Goal: Information Seeking & Learning: Learn about a topic

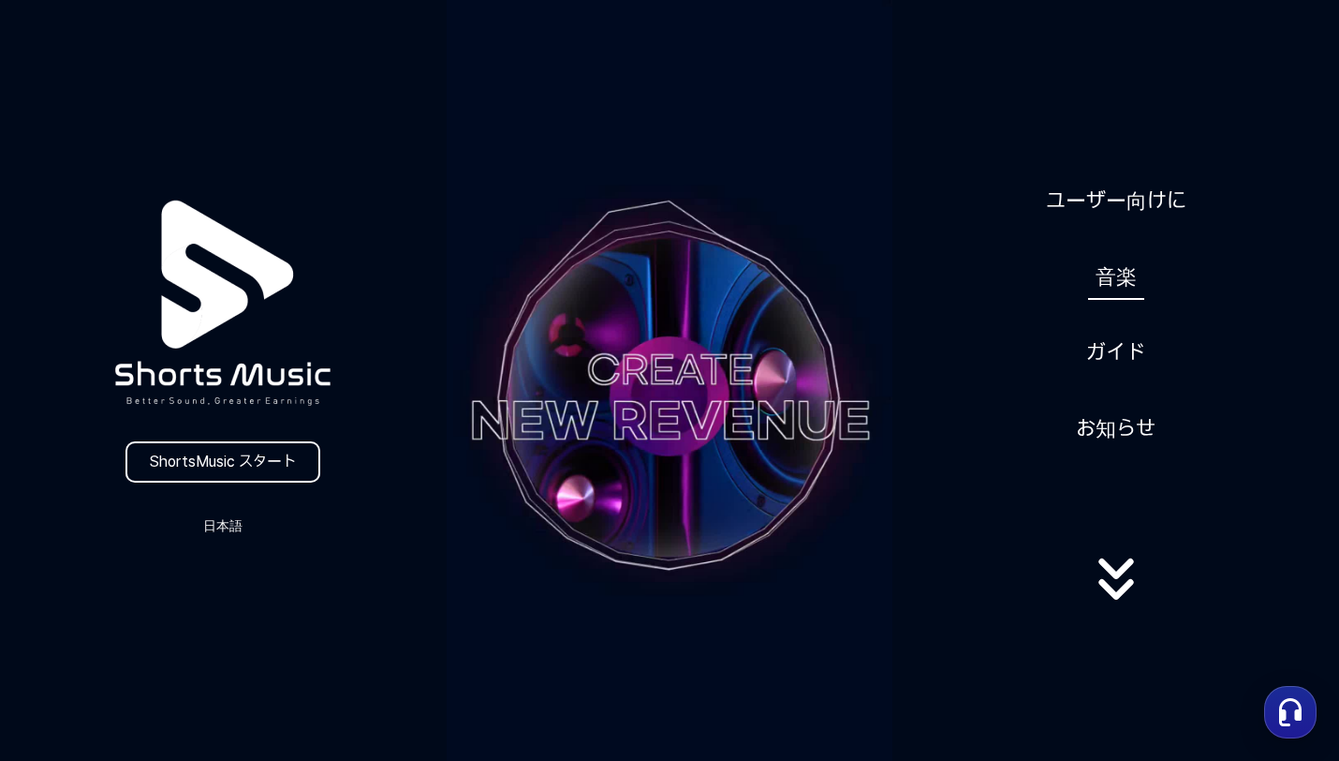
click at [1130, 278] on link "音楽" at bounding box center [1116, 277] width 56 height 46
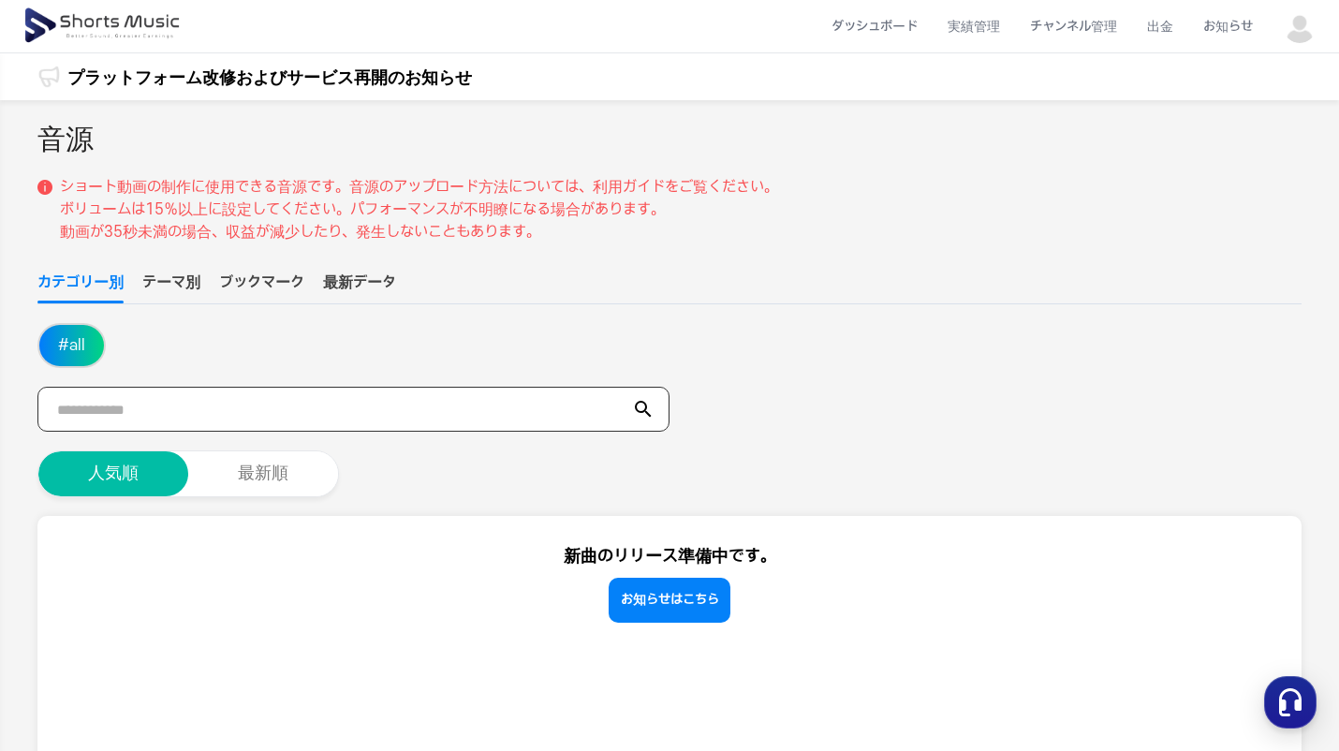
click at [251, 412] on input "text" at bounding box center [353, 409] width 632 height 45
type input "**"
click at [643, 400] on icon at bounding box center [643, 409] width 22 height 22
click at [643, 407] on icon at bounding box center [643, 409] width 22 height 22
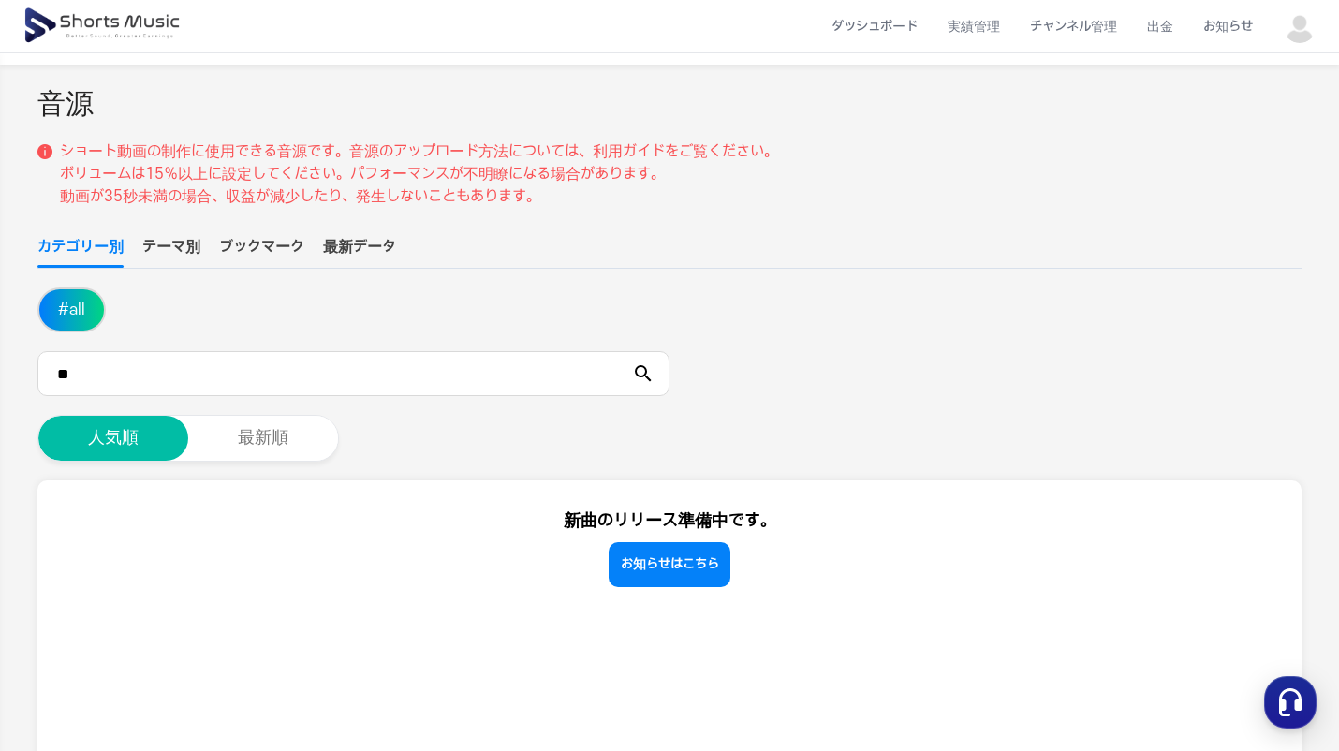
scroll to position [41, 0]
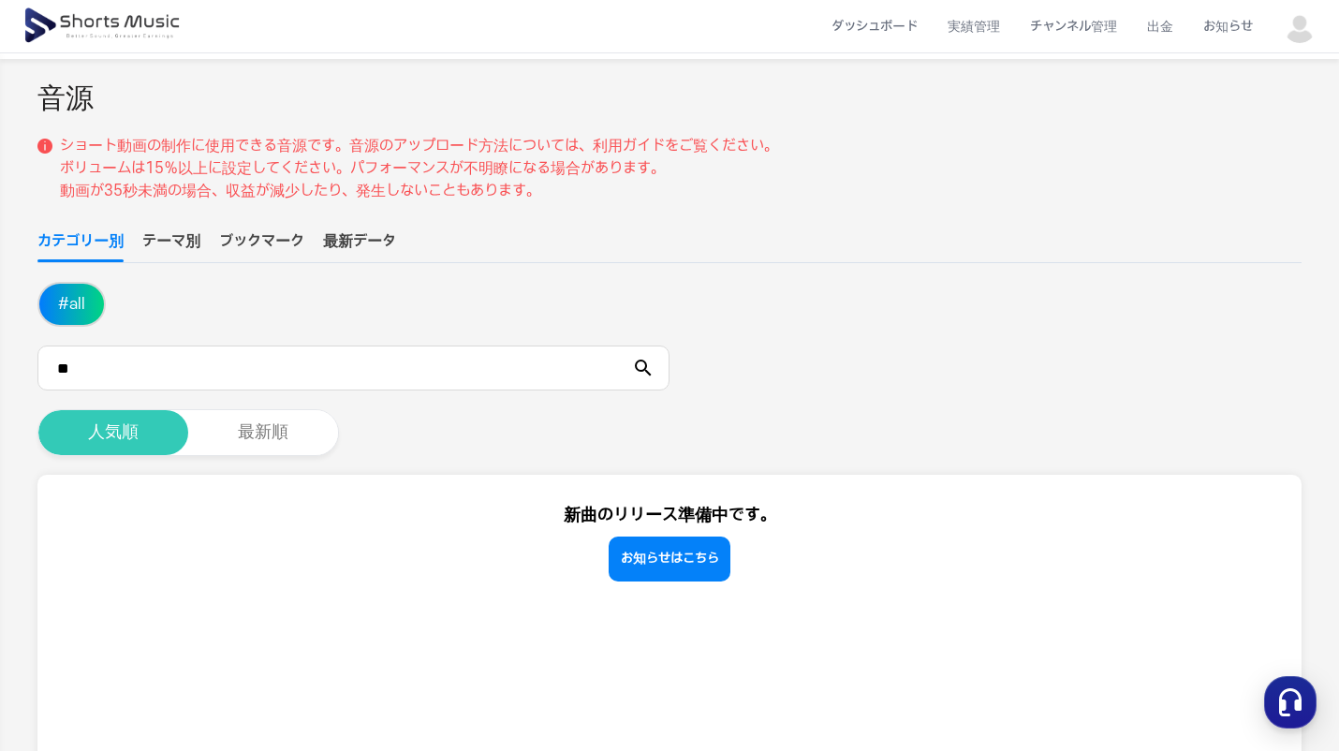
click at [107, 433] on button "人気順" at bounding box center [113, 432] width 150 height 45
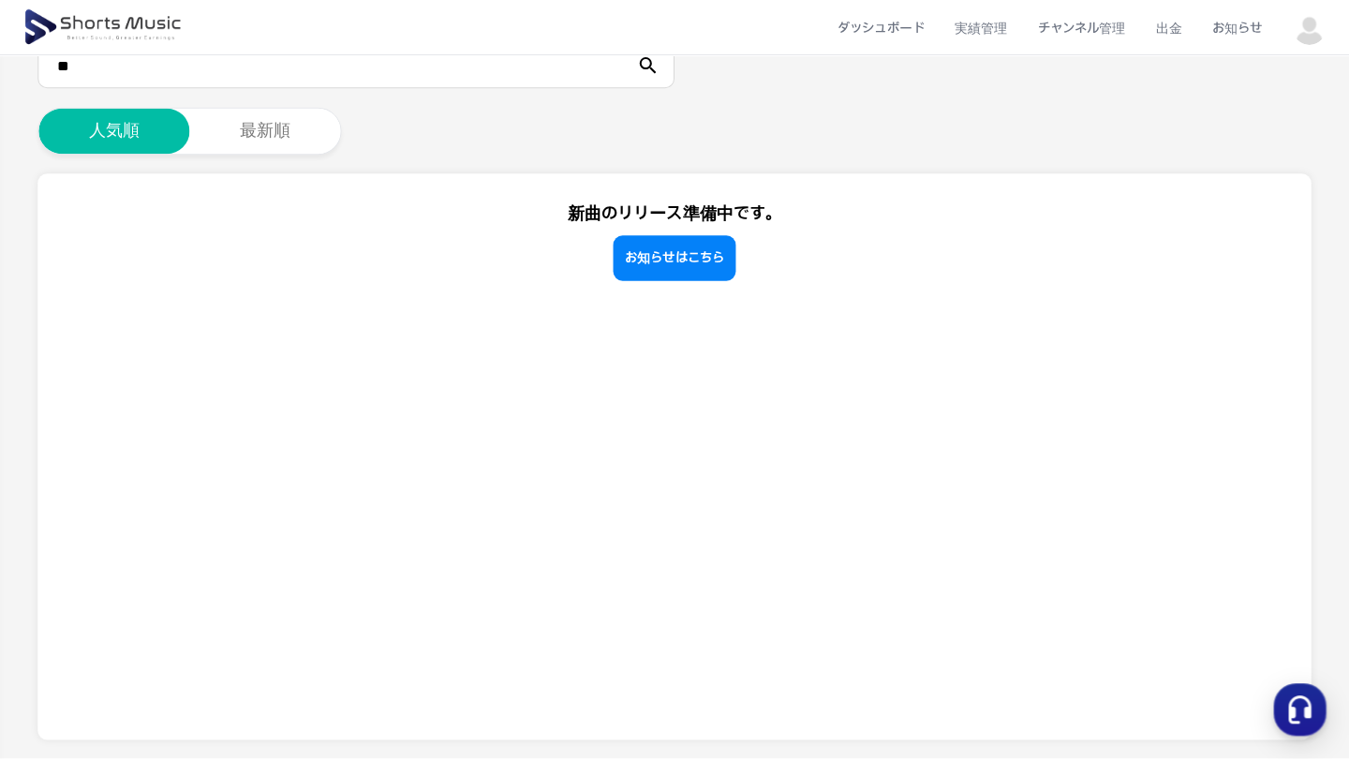
scroll to position [0, 0]
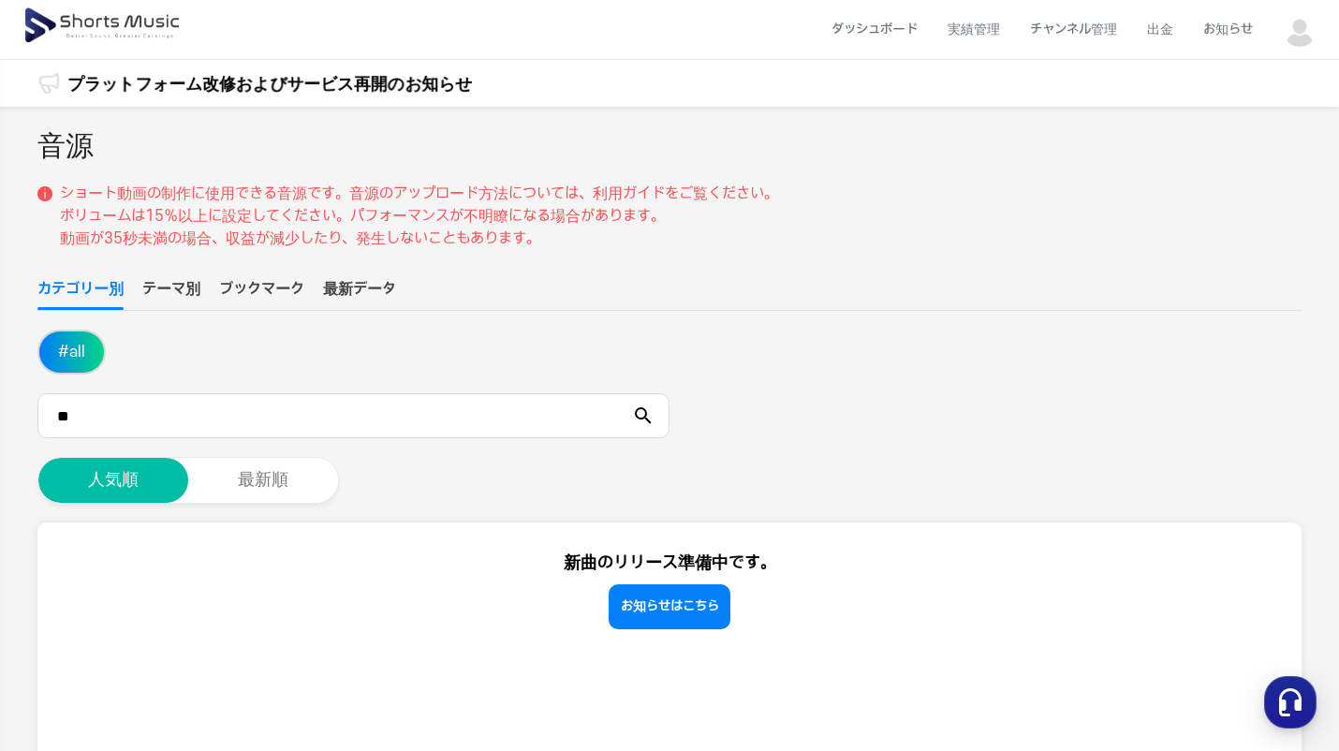
click at [170, 277] on div "音源 ショート動画の制作に使用できる音源です。音源のアップロード方法については、利用ガイドをご覧ください。 ボリュームは15％以上に設定してください。パフォー…" at bounding box center [669, 605] width 1265 height 959
click at [161, 12] on img at bounding box center [103, 26] width 162 height 52
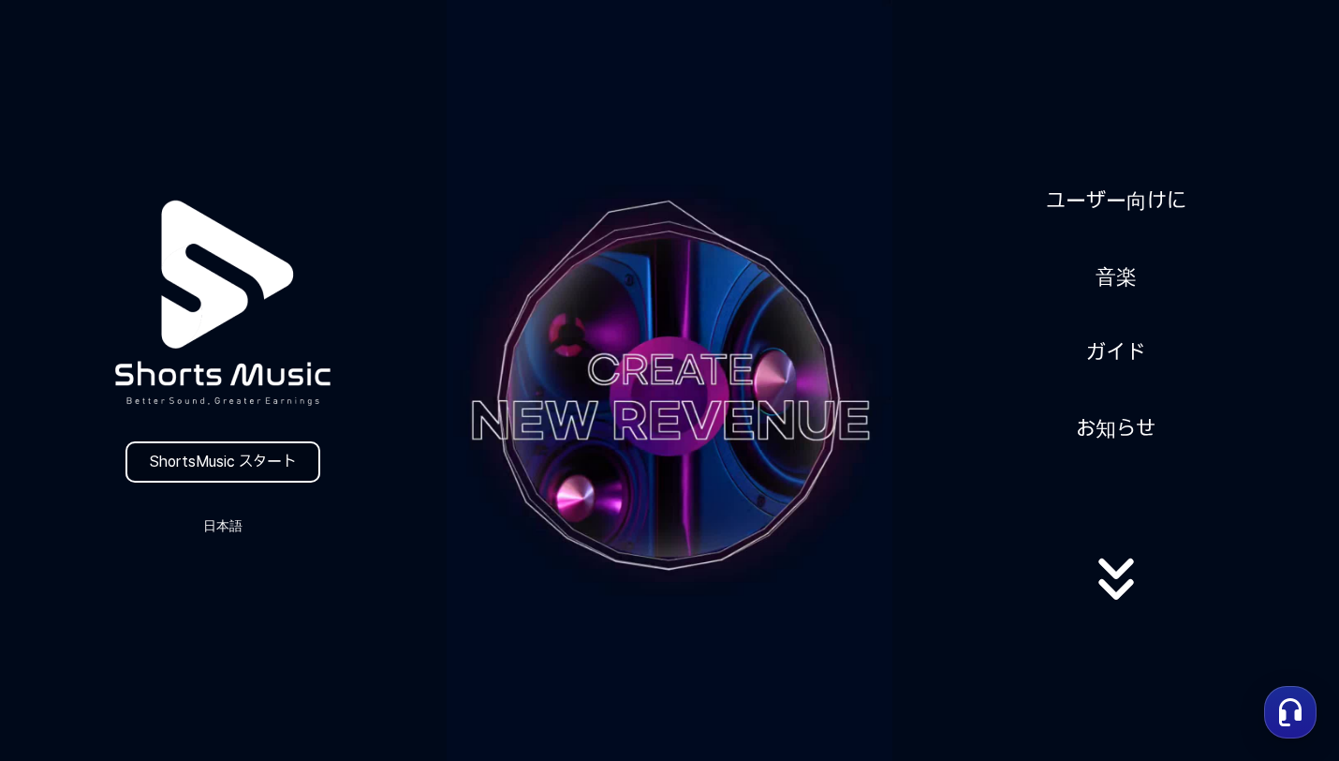
click at [263, 449] on link "ShortsMusic スタート" at bounding box center [223, 461] width 195 height 41
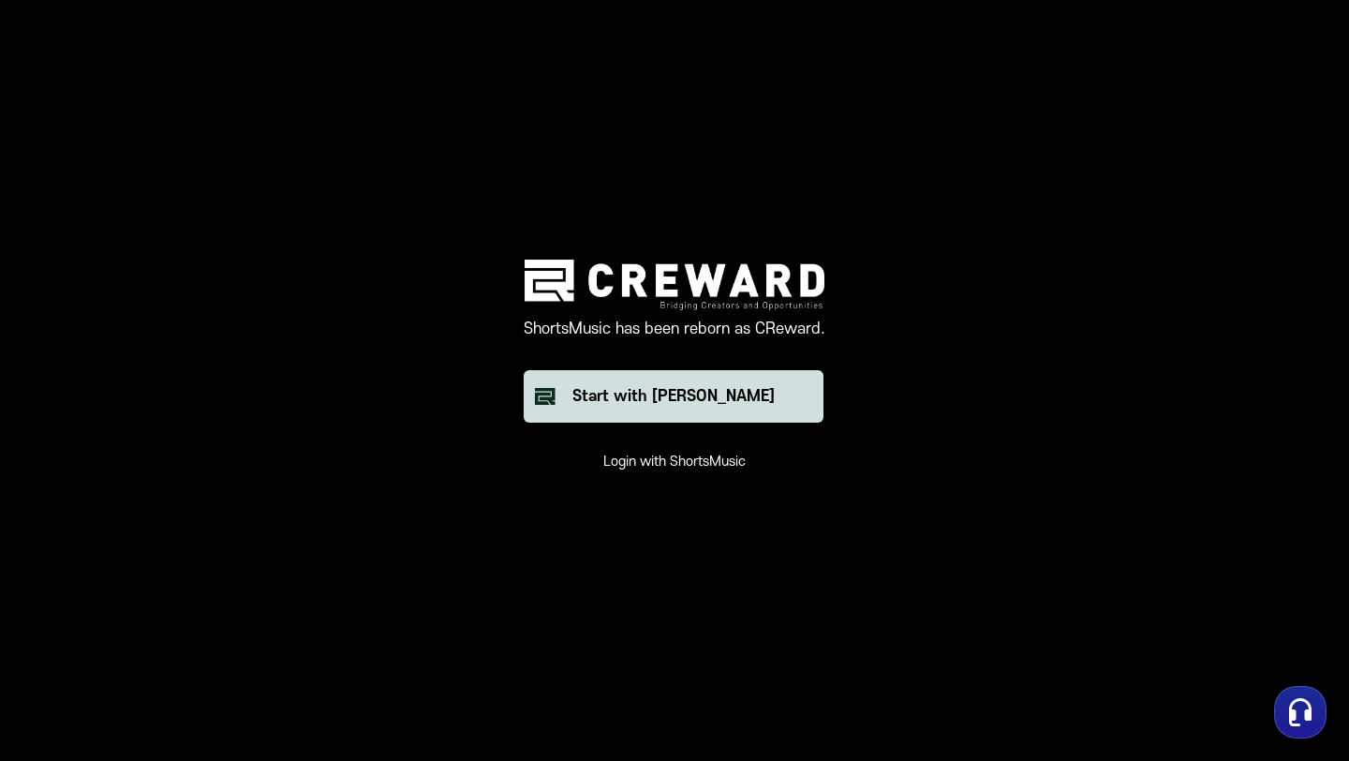
click at [635, 397] on div "Start with [PERSON_NAME]" at bounding box center [673, 396] width 202 height 22
